Goal: Navigation & Orientation: Find specific page/section

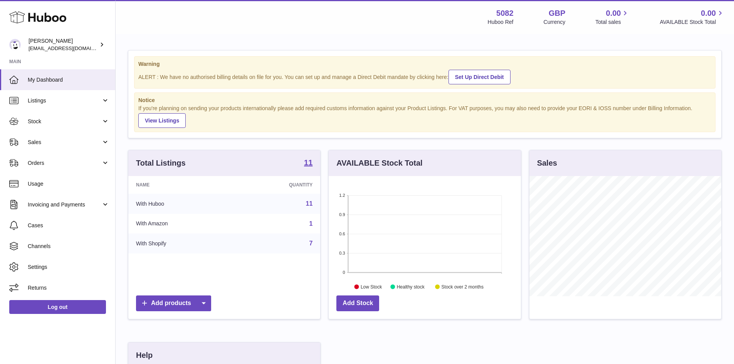
scroll to position [385059, 384987]
click at [101, 99] on link "Listings" at bounding box center [57, 100] width 115 height 21
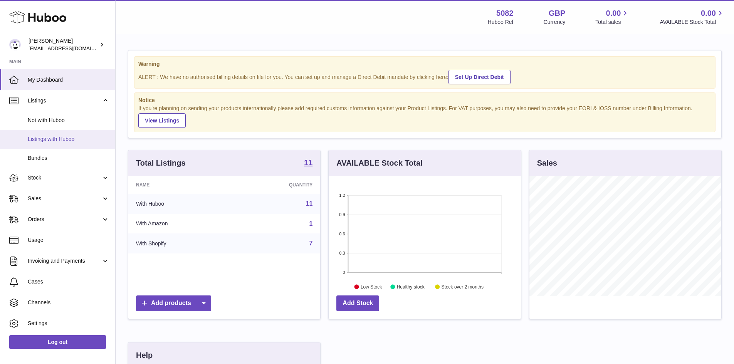
click at [71, 139] on span "Listings with Huboo" at bounding box center [69, 139] width 82 height 7
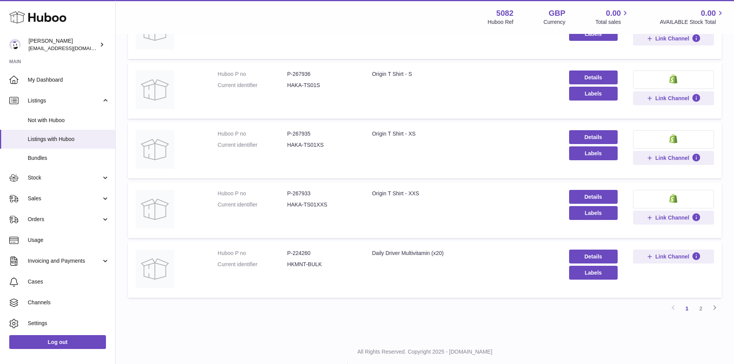
scroll to position [463, 0]
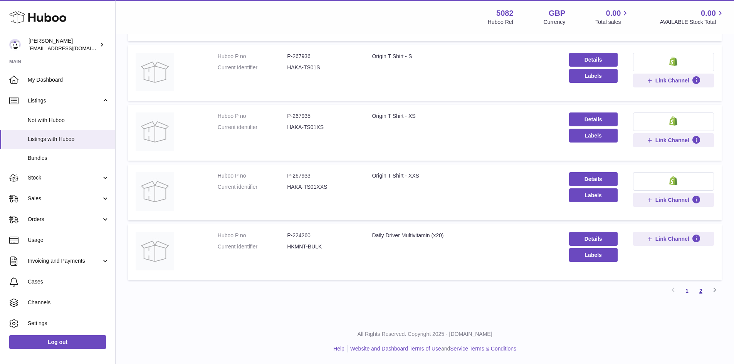
click at [701, 289] on link "2" at bounding box center [701, 291] width 14 height 14
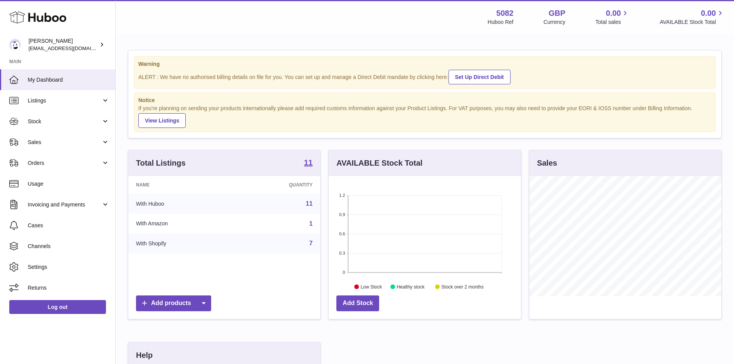
scroll to position [120, 192]
